Goal: Find specific page/section: Find specific page/section

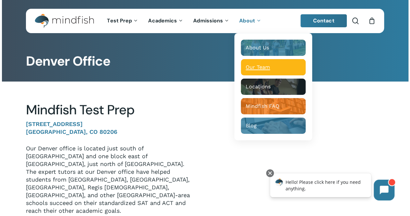
click at [269, 66] on span "Our Team" at bounding box center [258, 67] width 24 height 6
